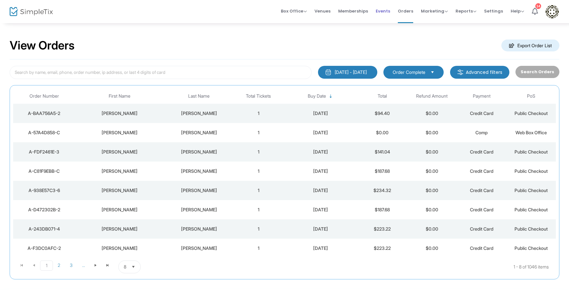
click at [386, 11] on span "Events" at bounding box center [383, 11] width 14 height 16
